Goal: Information Seeking & Learning: Learn about a topic

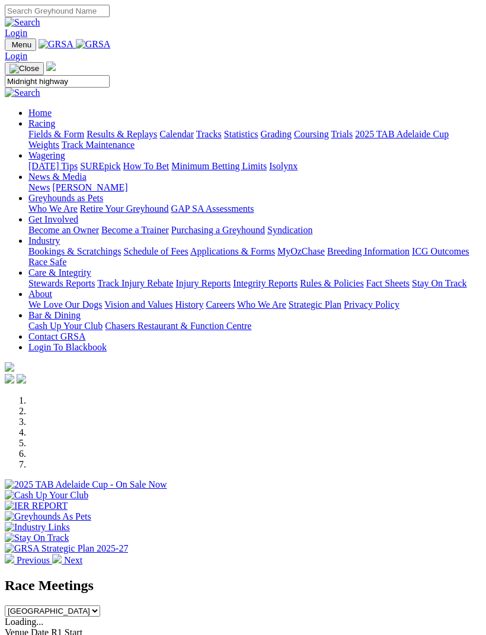
type input "Midnight highway"
click at [40, 88] on img at bounding box center [23, 93] width 36 height 11
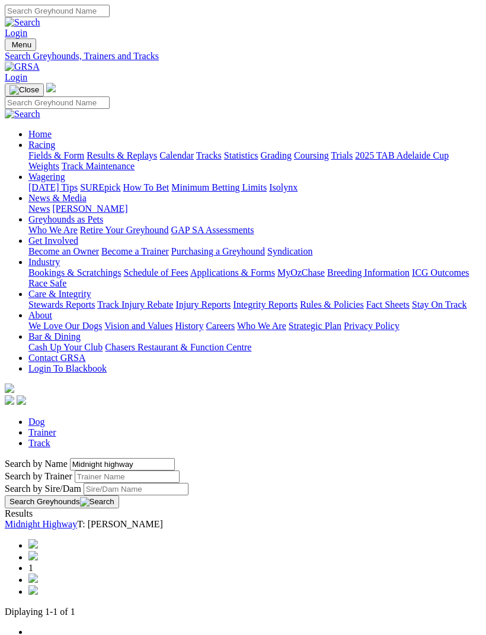
click at [77, 519] on link "Midnight Highway" at bounding box center [41, 524] width 72 height 10
click at [102, 458] on input "Midnight highway" at bounding box center [122, 464] width 105 height 12
type input "M"
type input "Ice on fire"
click at [119, 496] on button "Search Greyhounds" at bounding box center [62, 502] width 114 height 13
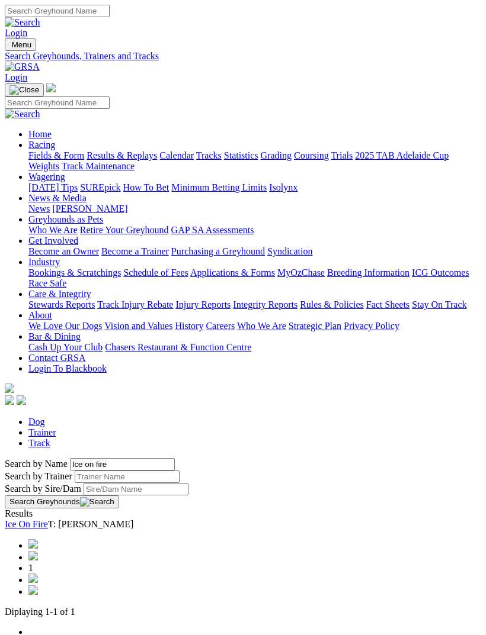
click at [48, 519] on link "Ice On Fire" at bounding box center [26, 524] width 43 height 10
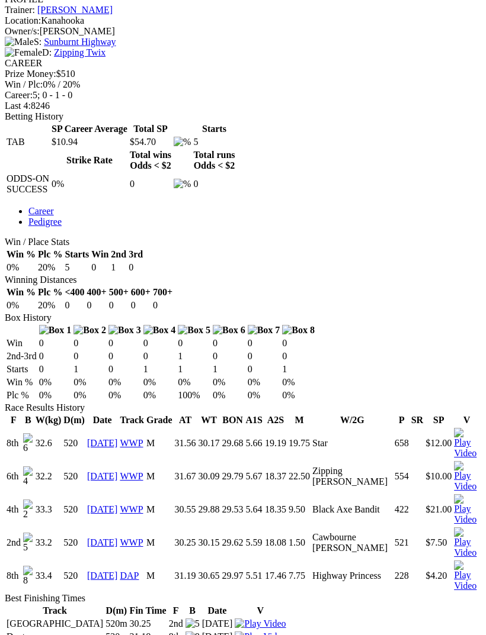
scroll to position [484, 0]
click at [114, 439] on link "06 Mar 25" at bounding box center [102, 444] width 31 height 10
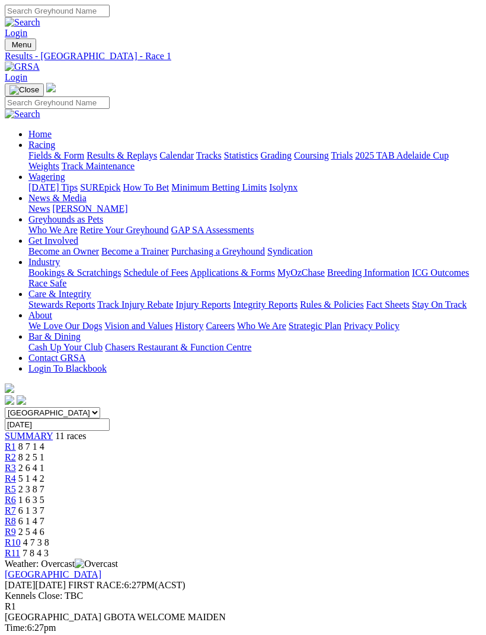
scroll to position [12, 0]
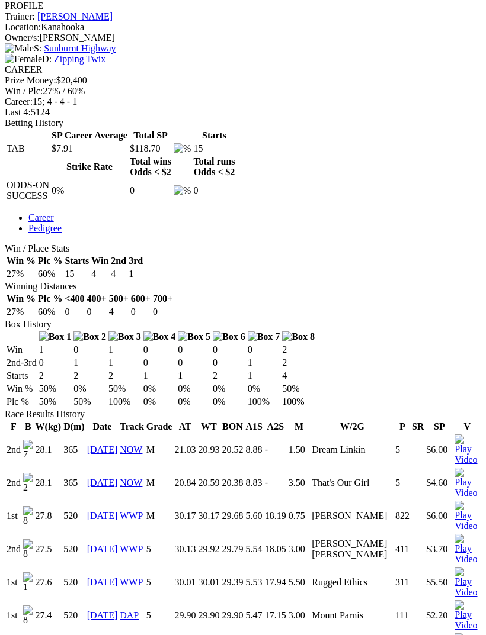
scroll to position [475, 0]
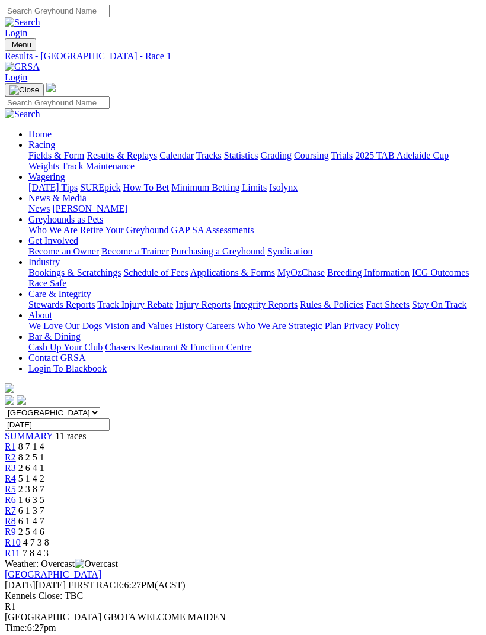
scroll to position [50, 0]
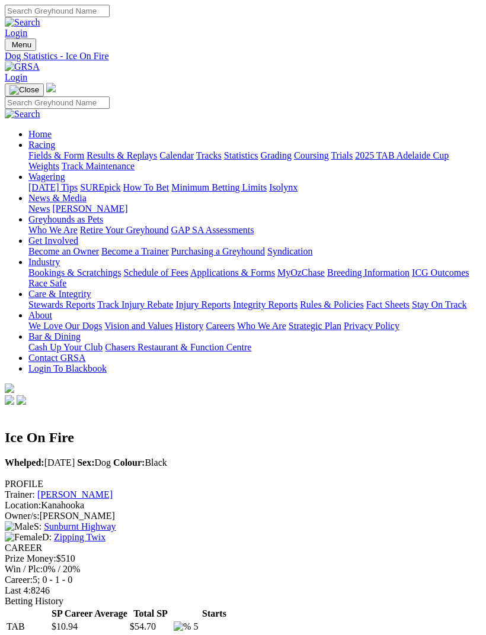
scroll to position [523, 0]
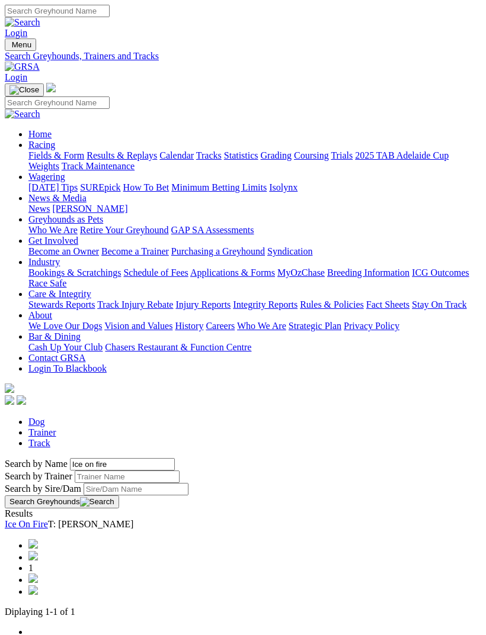
click at [9, 47] on img "Toggle navigation" at bounding box center [9, 47] width 0 height 0
click at [84, 156] on link "Fields & Form" at bounding box center [56, 155] width 56 height 10
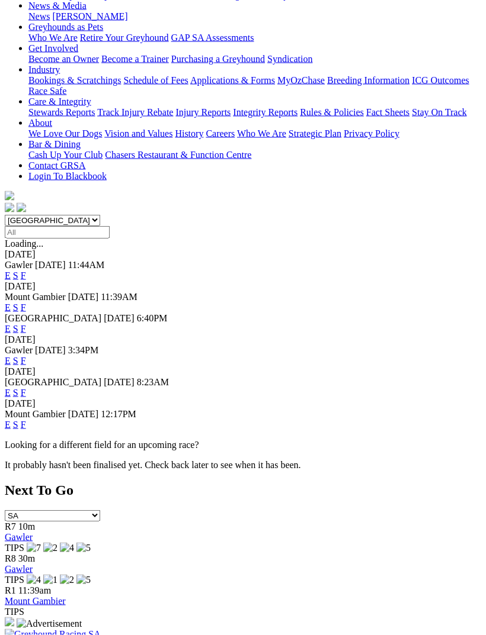
scroll to position [193, 0]
click at [26, 387] on link "F" at bounding box center [23, 392] width 5 height 10
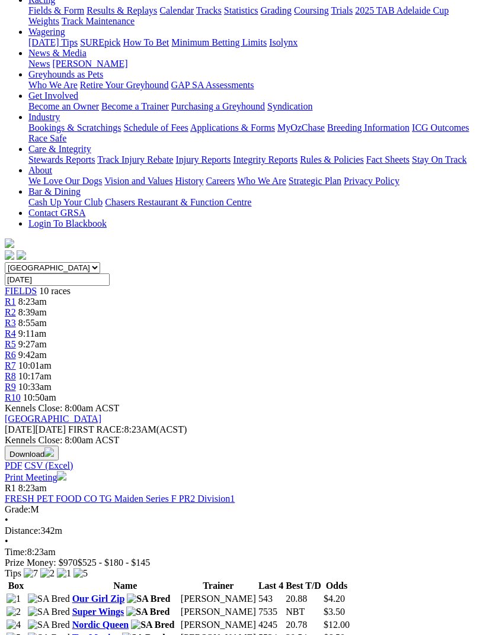
scroll to position [145, 2]
click at [156, 495] on link "FRESH PET FOOD CO TG Maiden Series F PR2 Division1" at bounding box center [120, 500] width 230 height 10
